Goal: Transaction & Acquisition: Purchase product/service

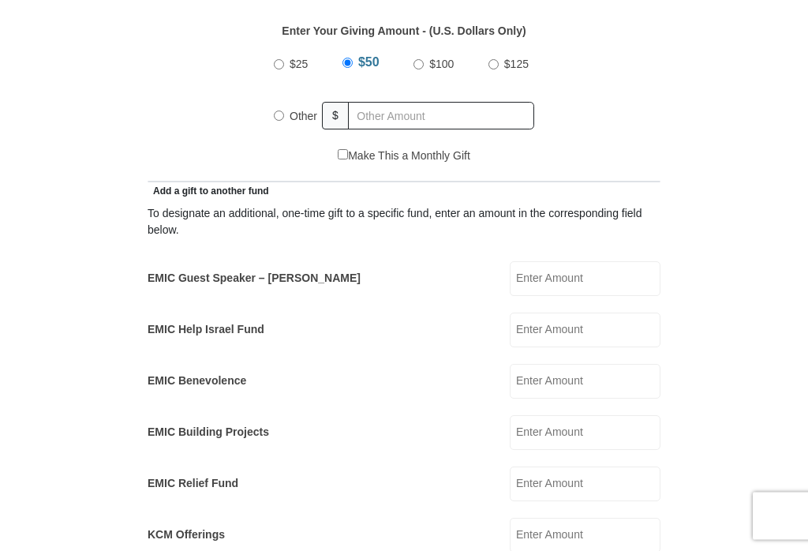
scroll to position [728, 0]
click at [300, 121] on span "Other" at bounding box center [304, 115] width 28 height 13
click at [284, 120] on input "Other" at bounding box center [279, 115] width 10 height 10
radio input "true"
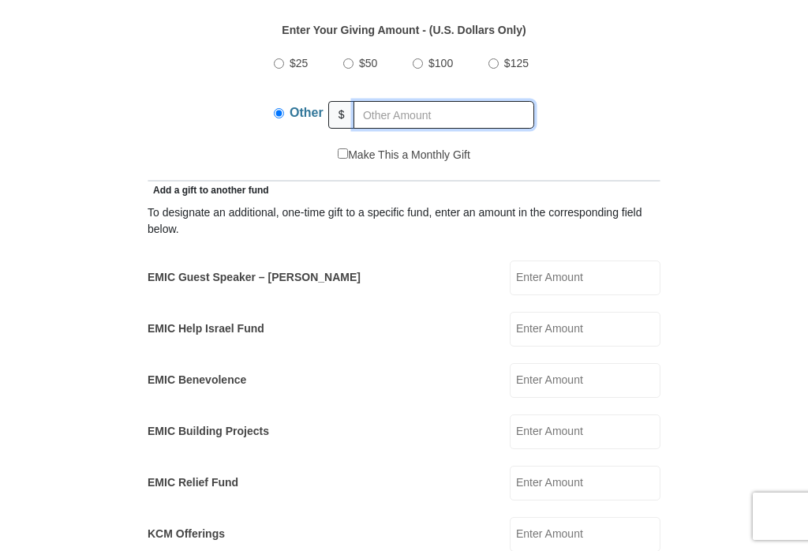
scroll to position [727, 0]
click at [280, 118] on input "Other" at bounding box center [279, 114] width 10 height 10
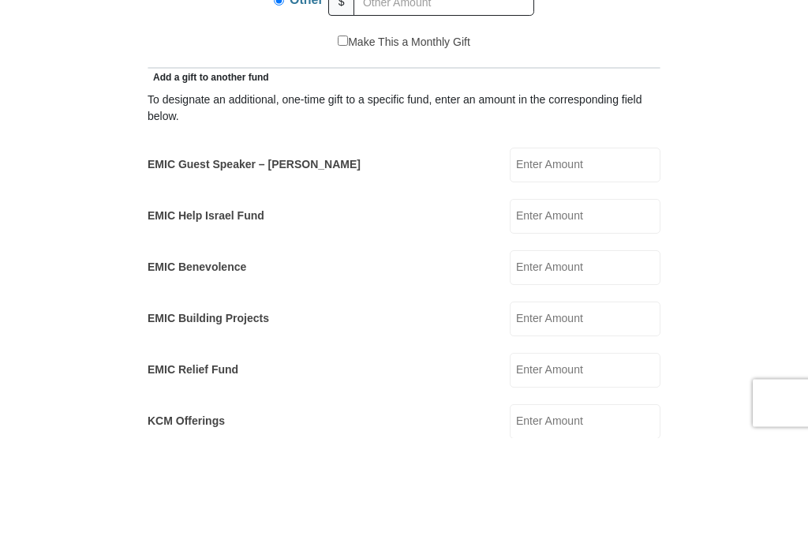
click at [587, 261] on input "EMIC Guest Speaker – Mike Evans" at bounding box center [585, 278] width 151 height 35
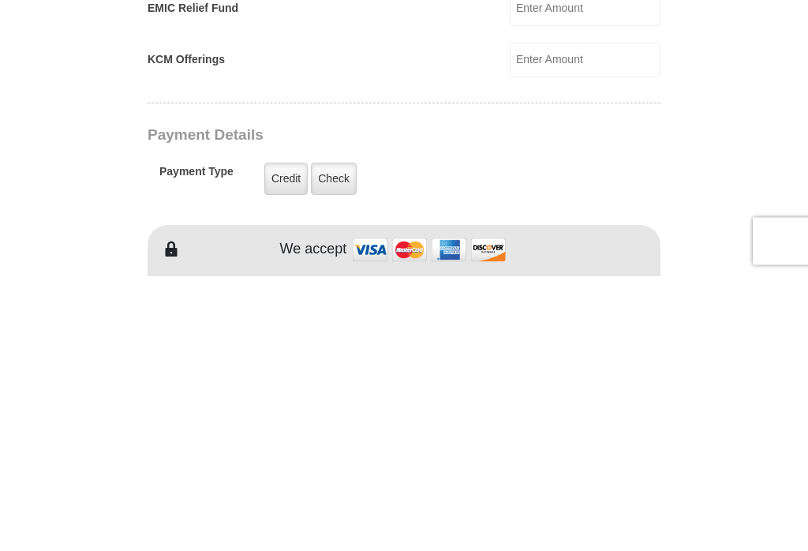
scroll to position [930, 0]
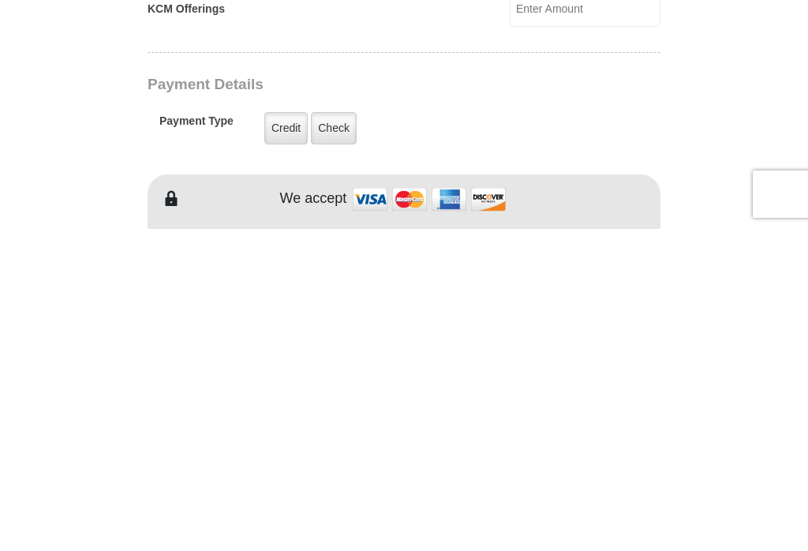
type input "25.00"
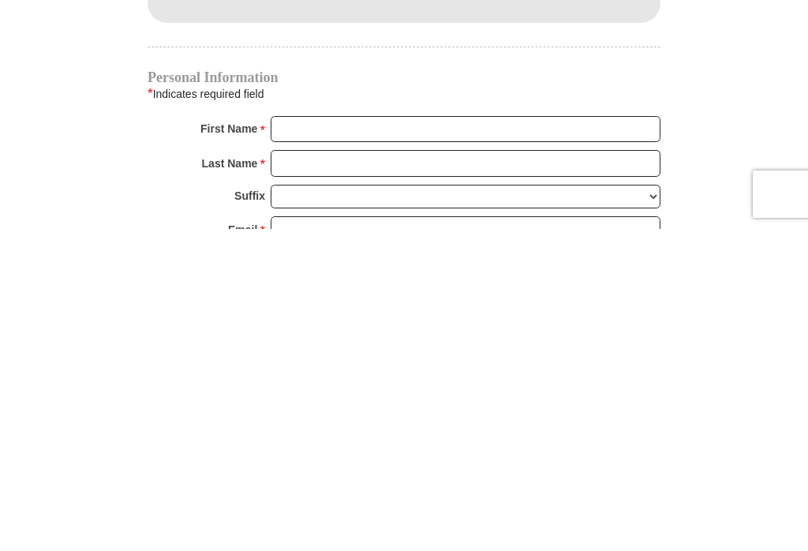
scroll to position [1577, 0]
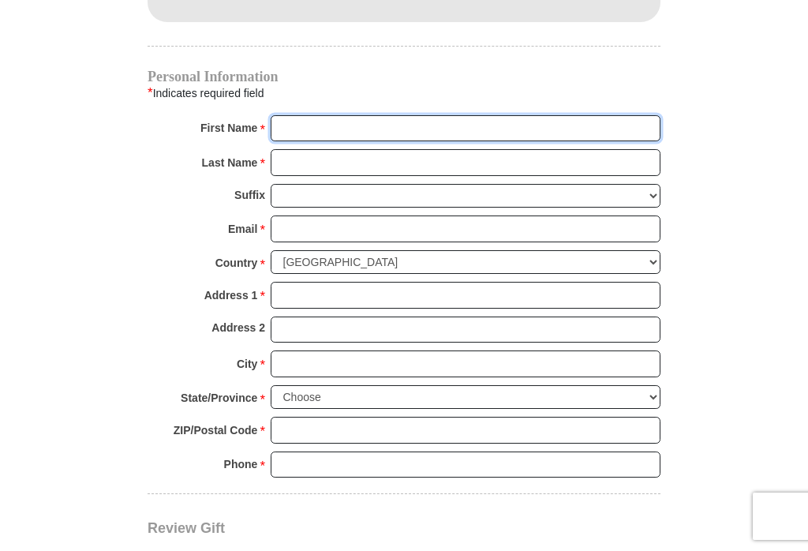
click at [384, 121] on input "First Name *" at bounding box center [466, 128] width 390 height 27
type input "Jeanna"
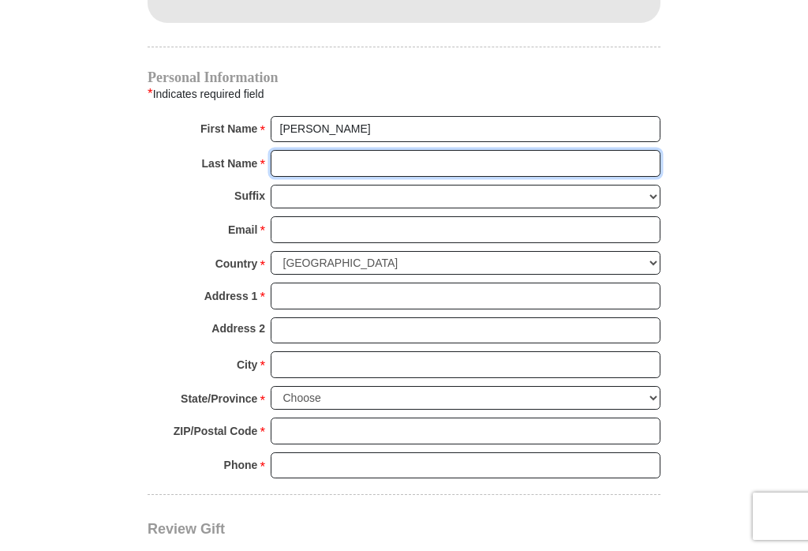
click at [329, 161] on input "Last Name *" at bounding box center [466, 163] width 390 height 27
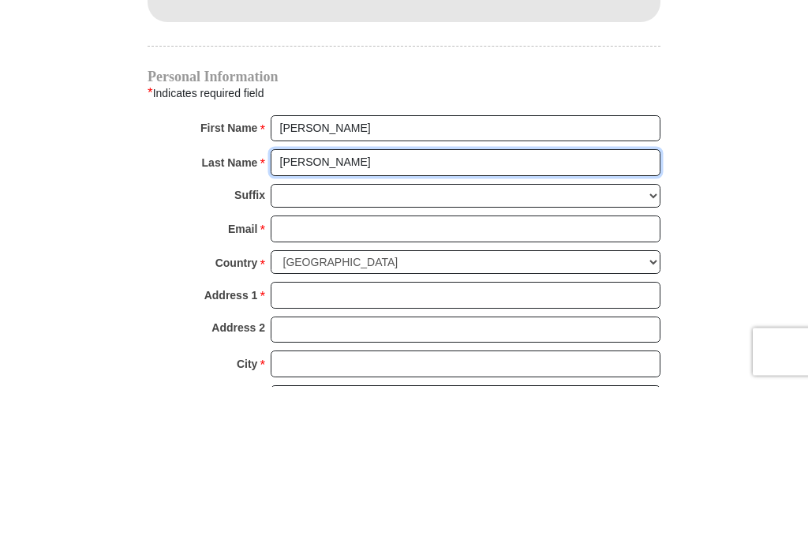
scroll to position [1412, 0]
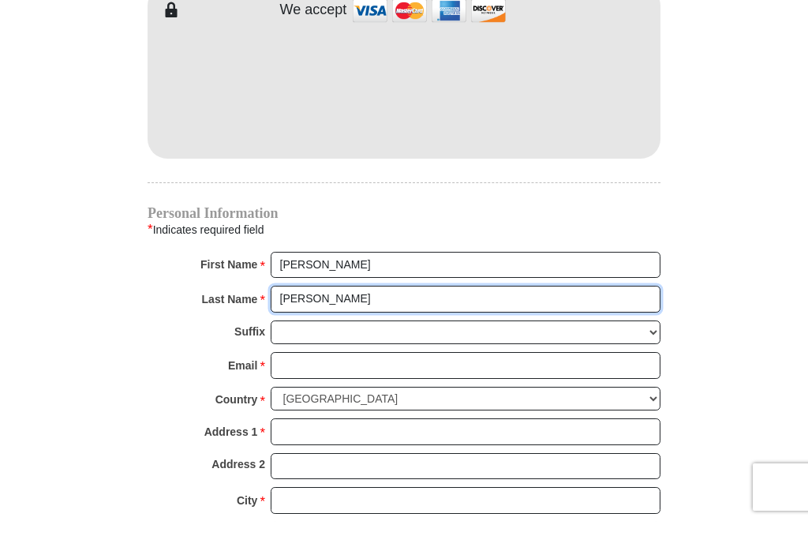
type input "Griffith"
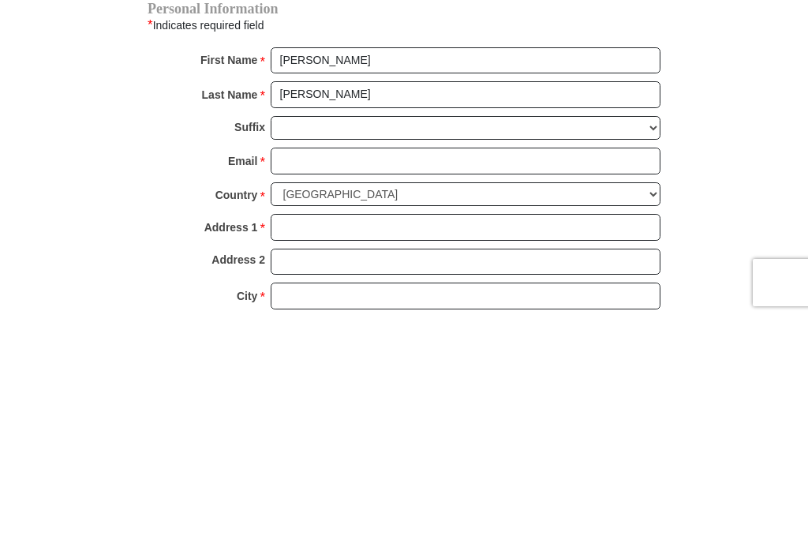
click at [556, 381] on input "Email *" at bounding box center [466, 394] width 390 height 27
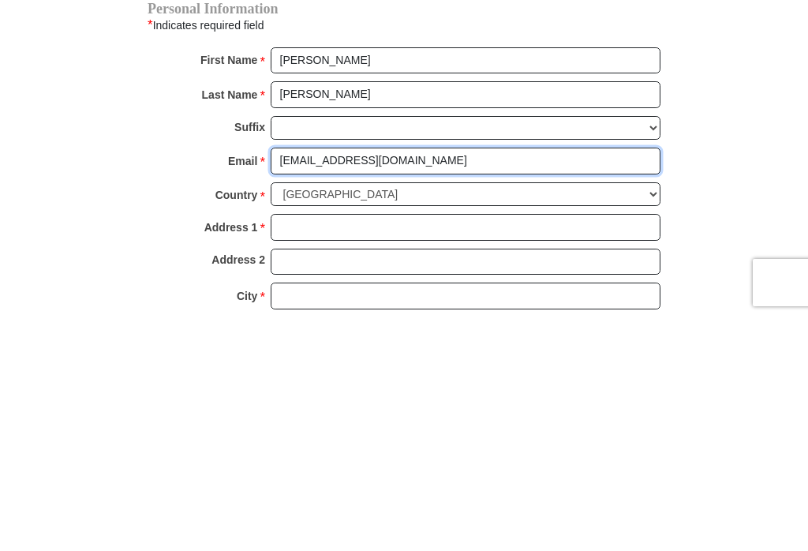
type input "jom2008@gmail.com"
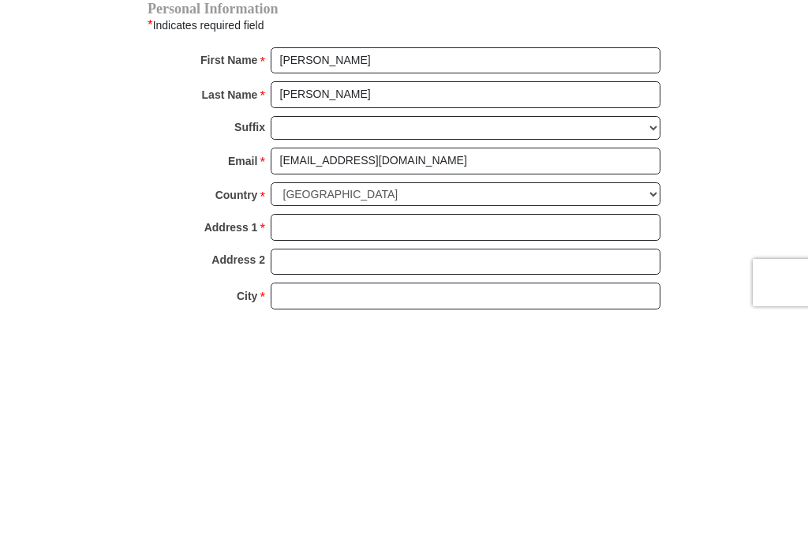
click at [346, 447] on input "Address 1 *" at bounding box center [466, 460] width 390 height 27
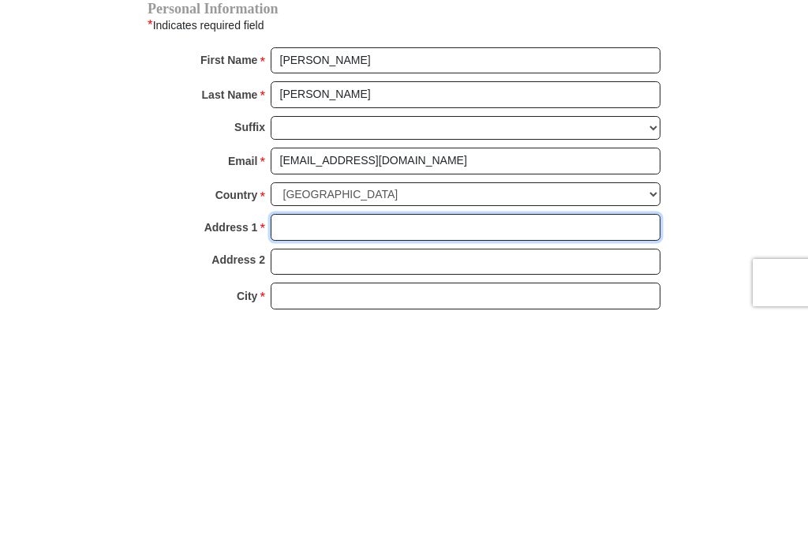
scroll to position [1415, 0]
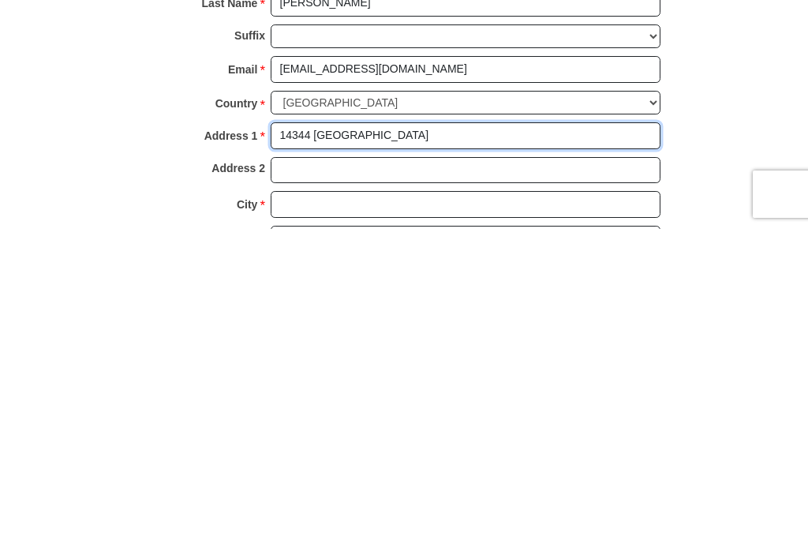
type input "14344 Polo Ranch Street"
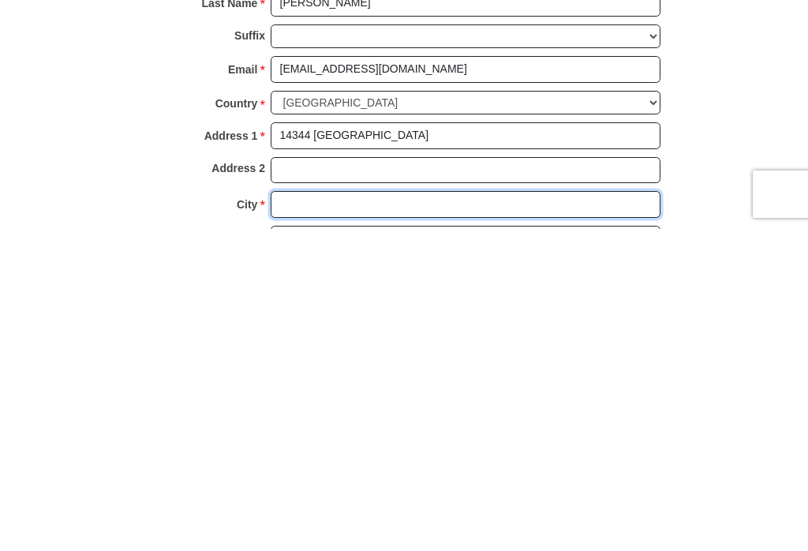
click at [356, 513] on input "City *" at bounding box center [466, 526] width 390 height 27
type input "Haslet"
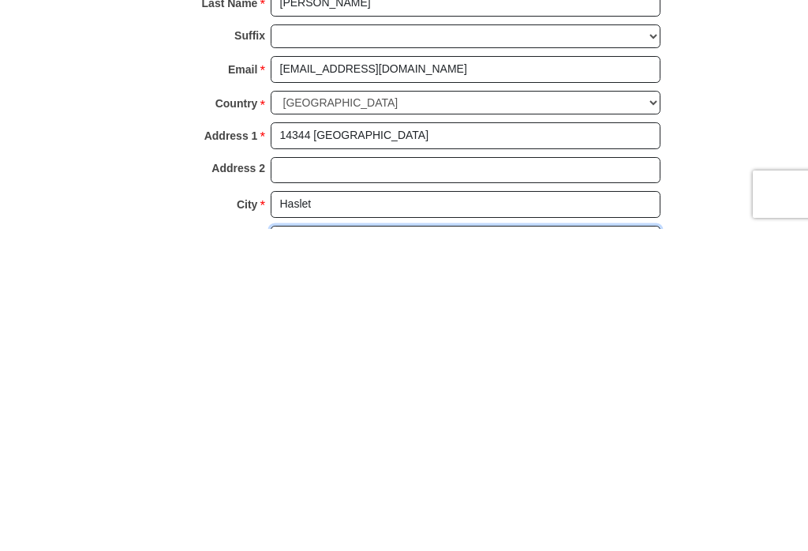
click at [400, 548] on select "Choose Alabama Alaska American Samoa Arizona Arkansas Armed Forces Americas Arm…" at bounding box center [466, 560] width 390 height 24
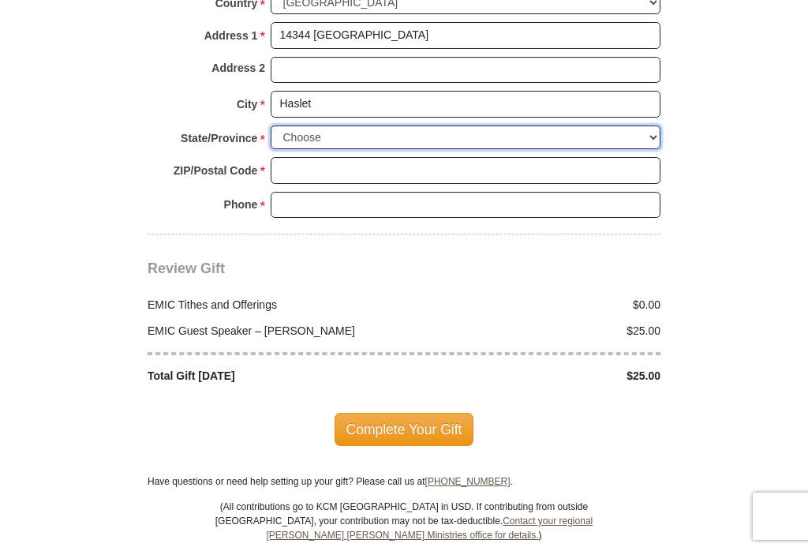
select select "TX"
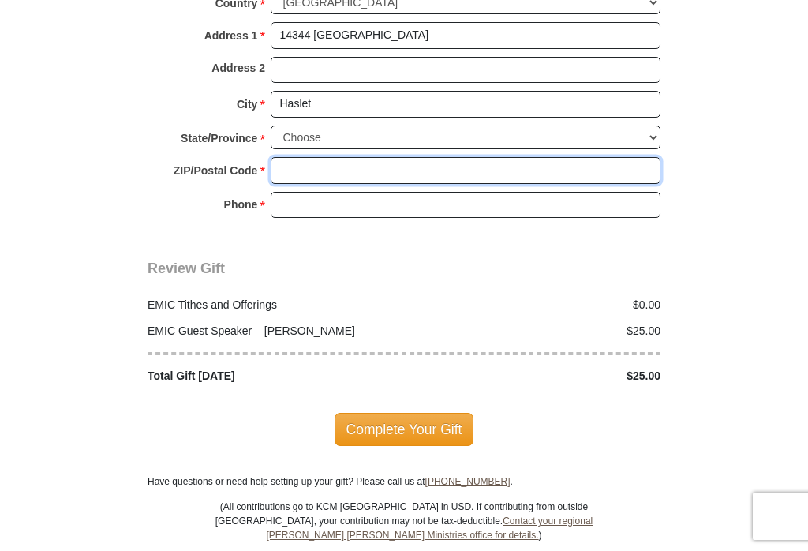
click at [416, 159] on input "ZIP/Postal Code *" at bounding box center [466, 170] width 390 height 27
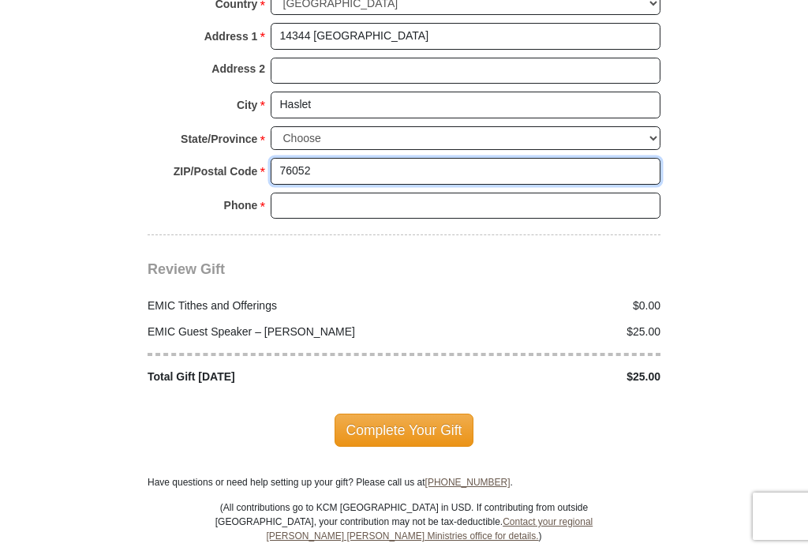
type input "76052"
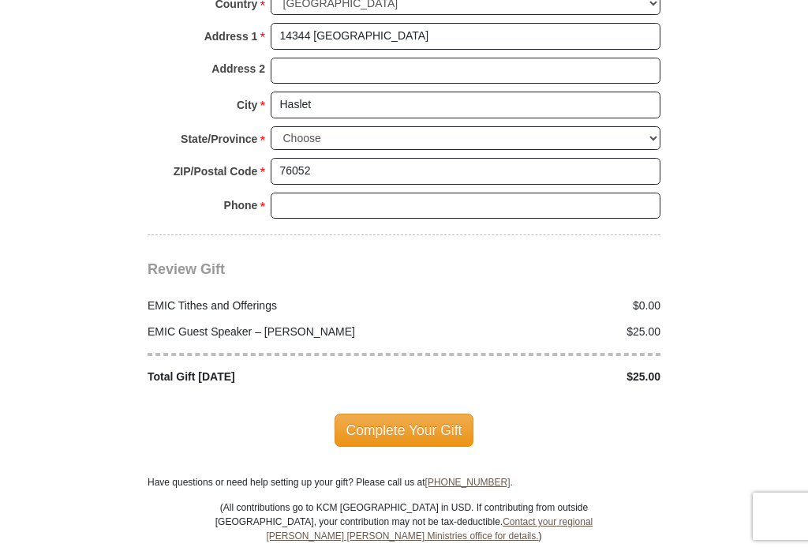
click at [338, 196] on input "Phone * *" at bounding box center [466, 206] width 390 height 27
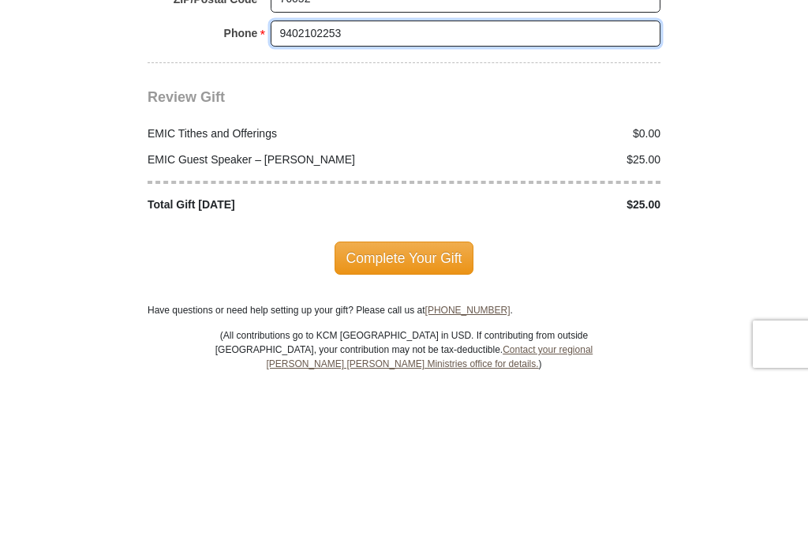
type input "9402102253"
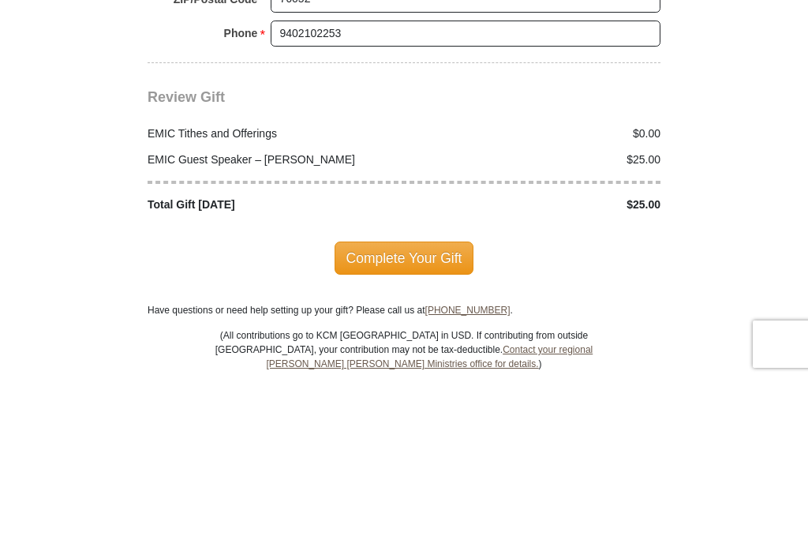
click at [351, 414] on span "Complete Your Gift" at bounding box center [405, 430] width 140 height 33
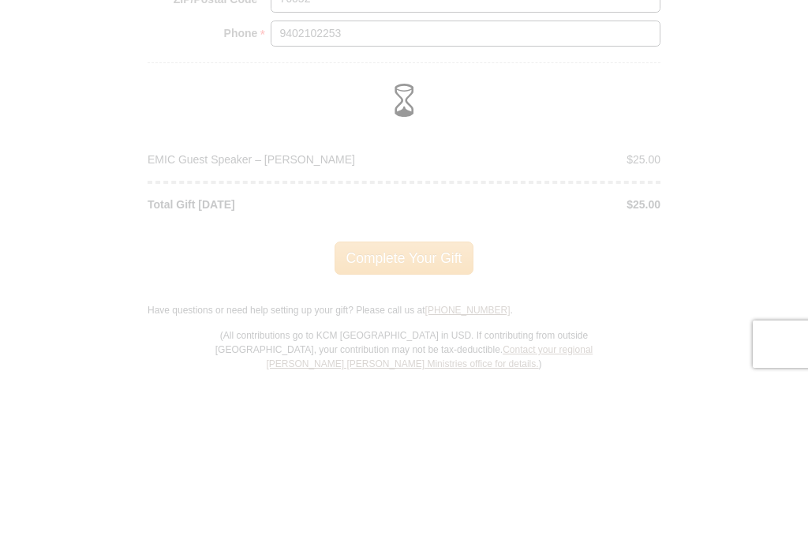
scroll to position [2009, 0]
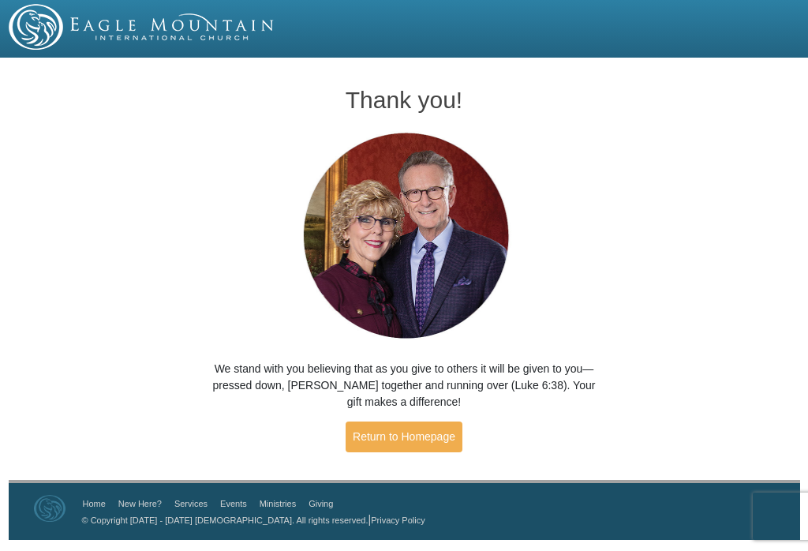
click at [660, 150] on div "Thank you! We stand with you believing that as you give to others it will be gi…" at bounding box center [404, 271] width 808 height 417
